Goal: Task Accomplishment & Management: Use online tool/utility

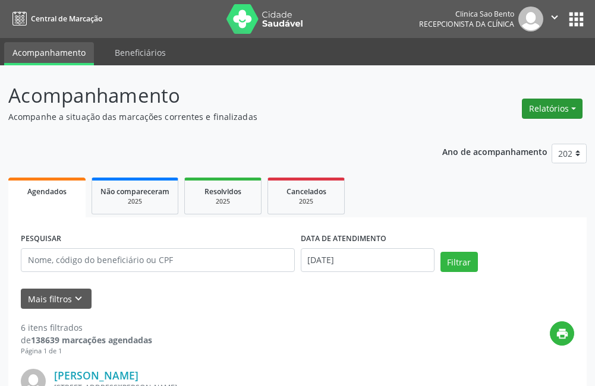
click at [537, 108] on button "Relatórios" at bounding box center [552, 109] width 61 height 20
click at [504, 134] on link "Agendamentos" at bounding box center [519, 134] width 128 height 17
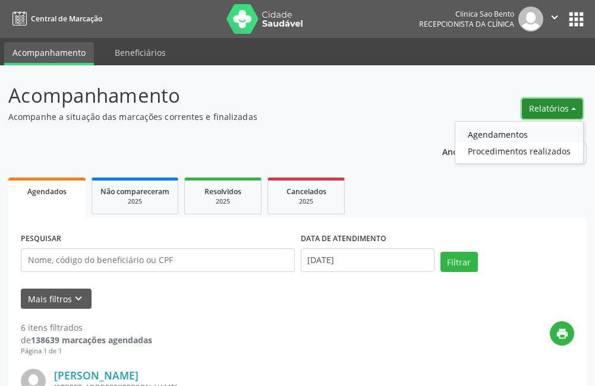
select select "8"
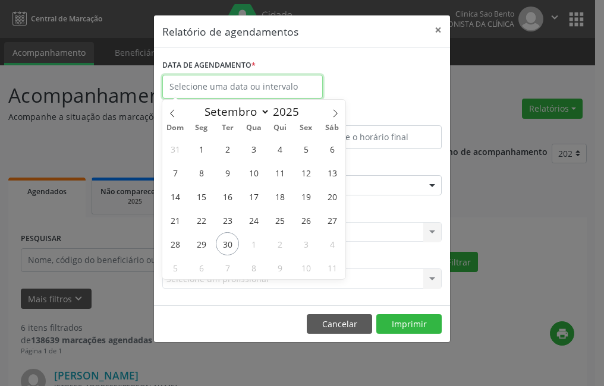
click at [216, 86] on input "text" at bounding box center [242, 87] width 161 height 24
click at [224, 243] on span "30" at bounding box center [227, 243] width 23 height 23
type input "[DATE]"
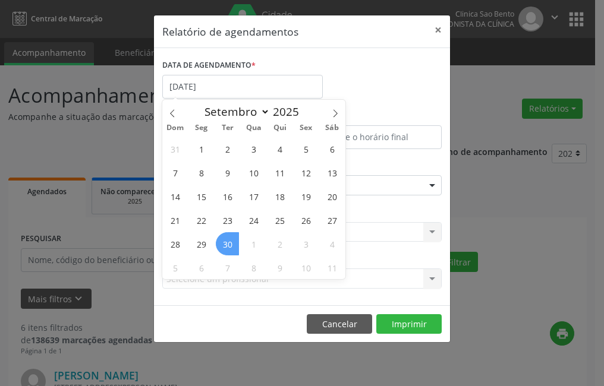
click at [224, 243] on span "30" at bounding box center [227, 243] width 23 height 23
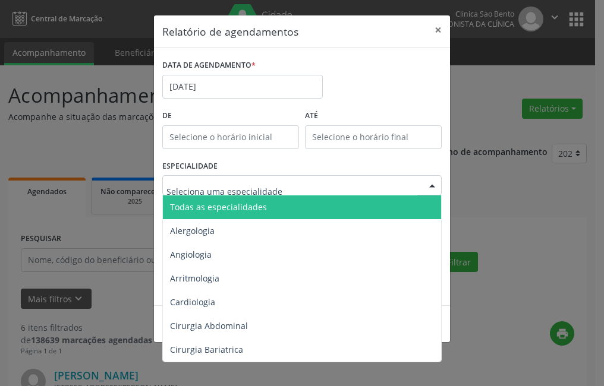
click at [249, 205] on span "Todas as especialidades" at bounding box center [218, 207] width 97 height 11
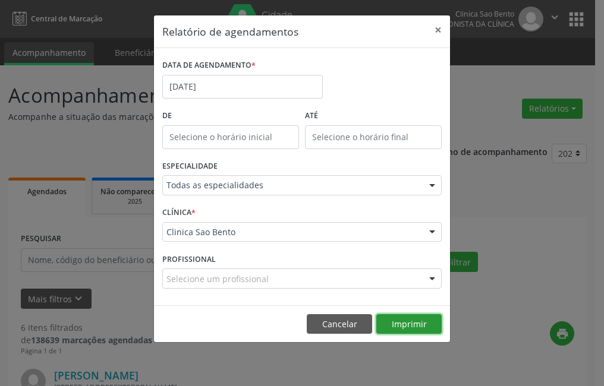
click at [416, 319] on button "Imprimir" at bounding box center [408, 325] width 65 height 20
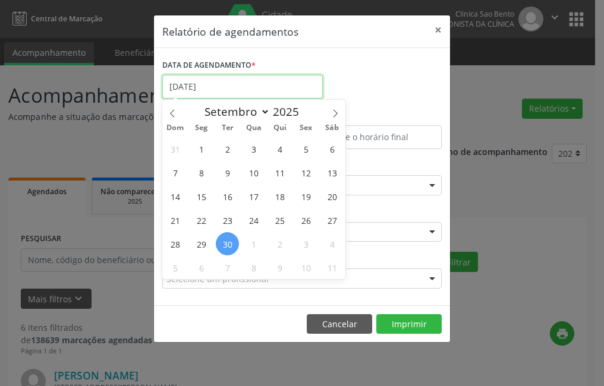
click at [216, 86] on input "[DATE]" at bounding box center [242, 87] width 161 height 24
click at [255, 246] on span "1" at bounding box center [253, 243] width 23 height 23
type input "01/10/2025"
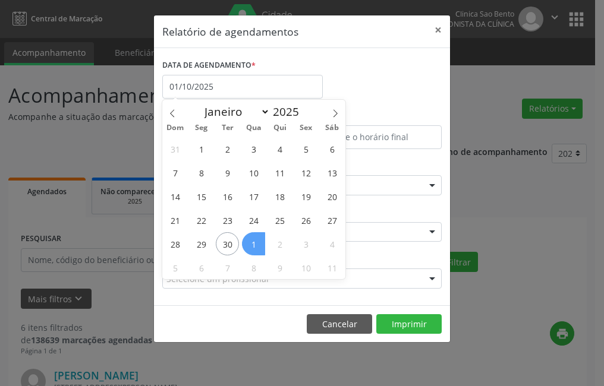
click at [255, 246] on span "1" at bounding box center [253, 243] width 23 height 23
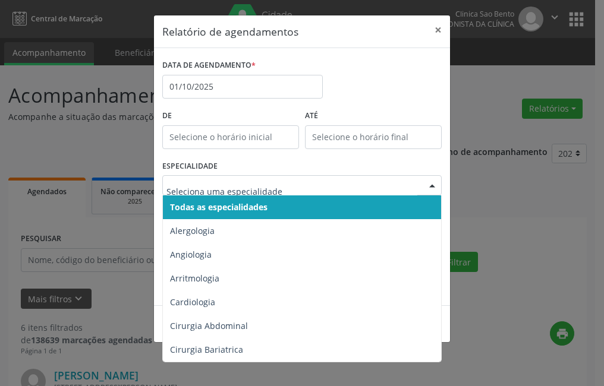
click at [238, 213] on span "Todas as especialidades" at bounding box center [303, 208] width 280 height 24
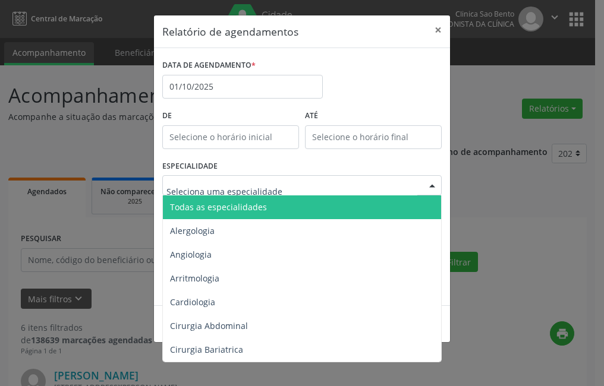
click at [197, 205] on span "Todas as especialidades" at bounding box center [218, 207] width 97 height 11
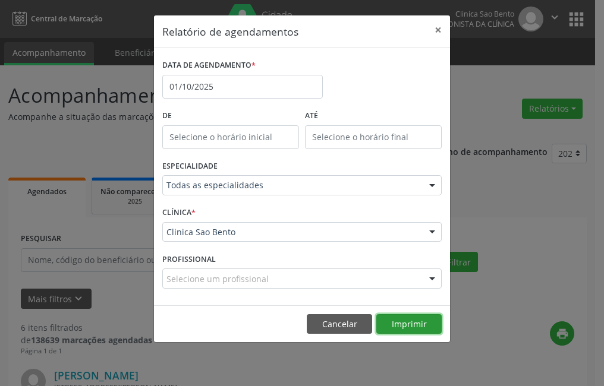
click at [413, 328] on button "Imprimir" at bounding box center [408, 325] width 65 height 20
